Goal: Task Accomplishment & Management: Manage account settings

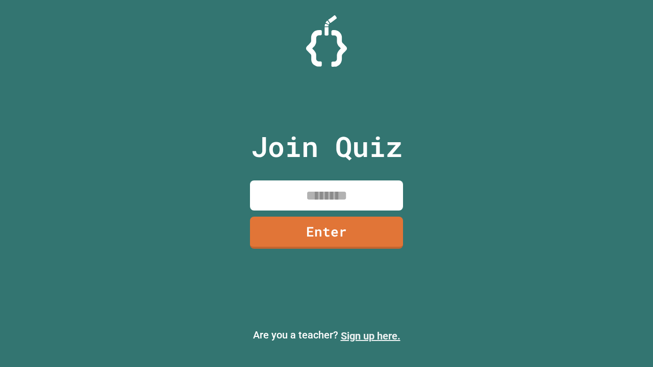
click at [371, 336] on link "Sign up here." at bounding box center [371, 336] width 60 height 12
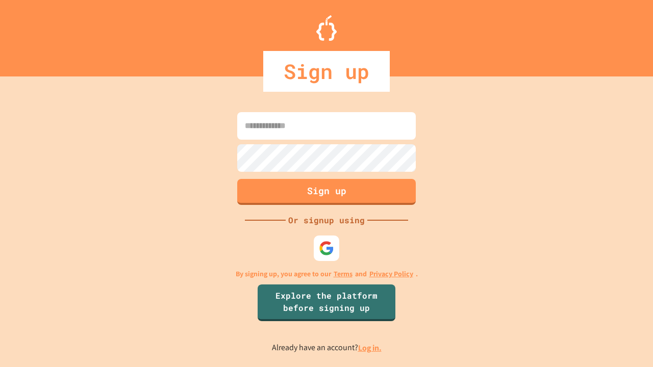
click at [371, 348] on link "Log in." at bounding box center [369, 348] width 23 height 11
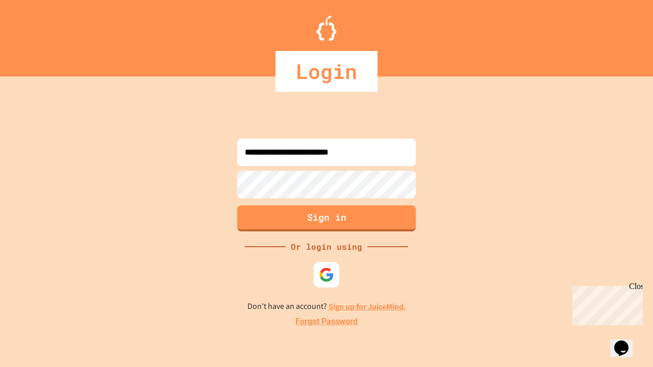
type input "**********"
